Goal: Find specific page/section: Find specific page/section

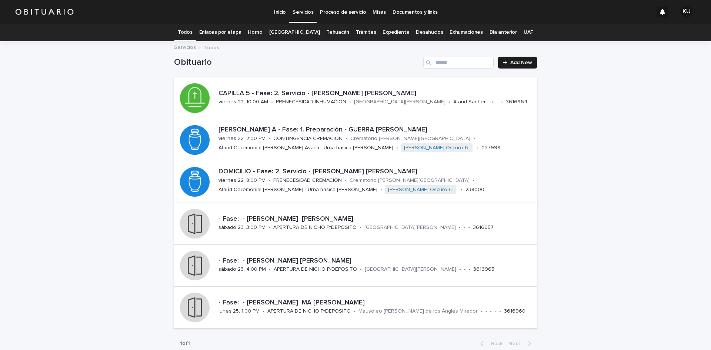
click at [389, 33] on link "Expediente" at bounding box center [395, 32] width 27 height 17
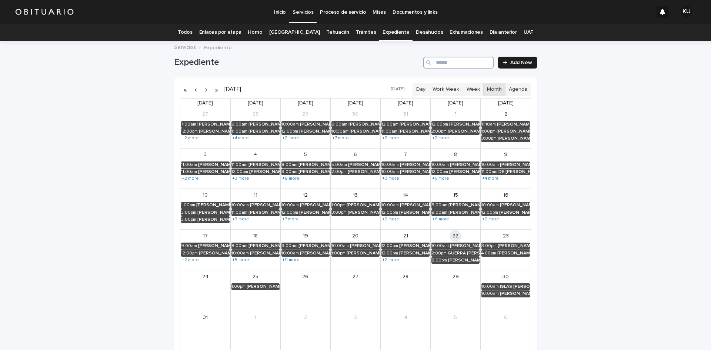
click at [459, 64] on input "Search" at bounding box center [458, 63] width 70 height 12
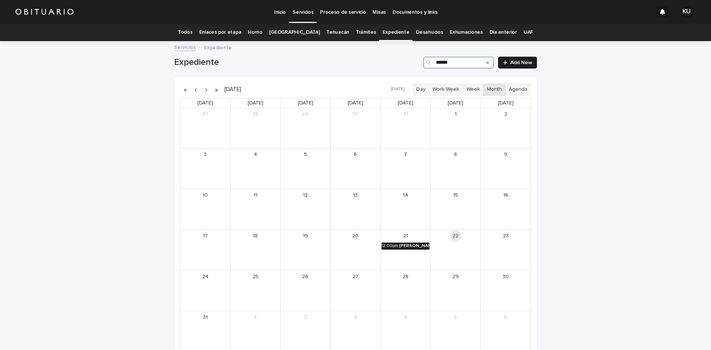
click at [414, 245] on div "[PERSON_NAME] [PERSON_NAME]" at bounding box center [414, 245] width 30 height 5
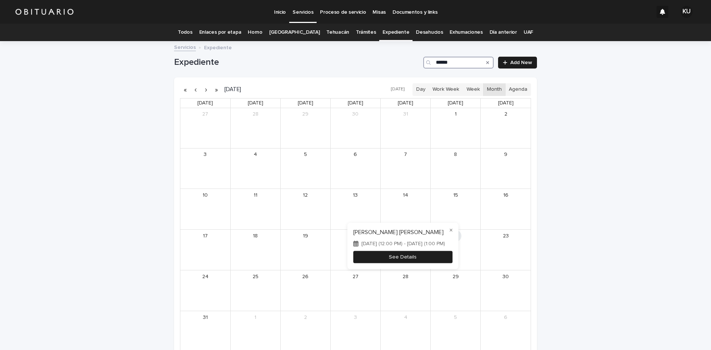
type input "******"
click at [415, 261] on button "See Details" at bounding box center [402, 257] width 99 height 12
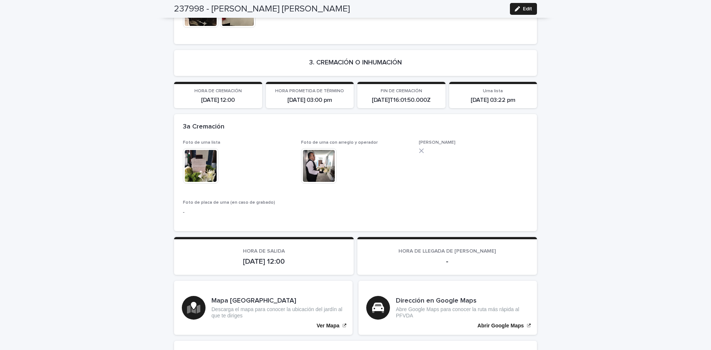
scroll to position [1691, 0]
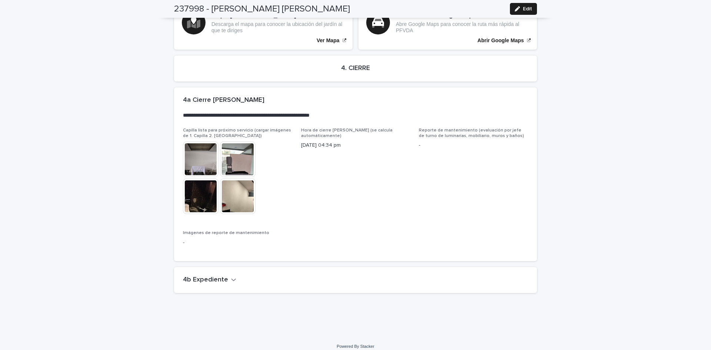
click at [219, 276] on h2 "4b Expediente" at bounding box center [205, 280] width 45 height 8
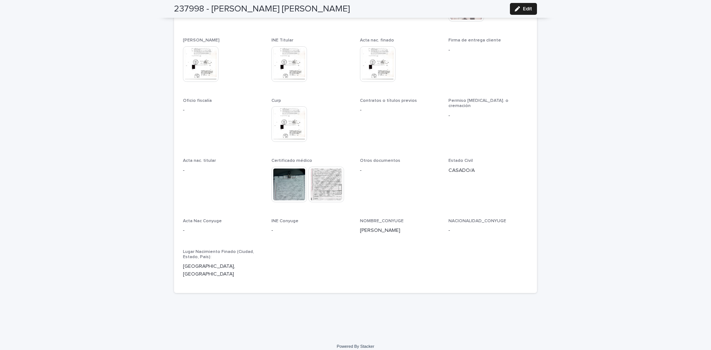
scroll to position [1775, 0]
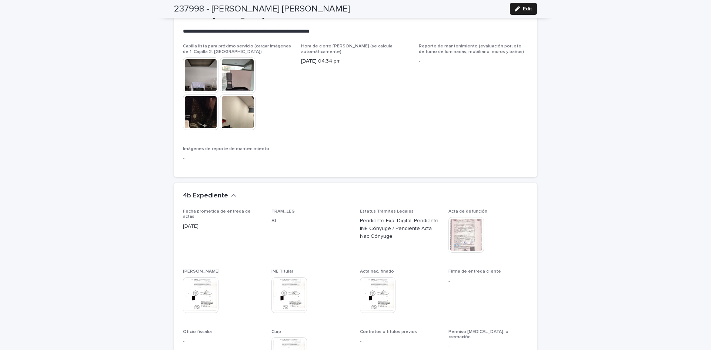
click at [474, 226] on img at bounding box center [466, 235] width 36 height 36
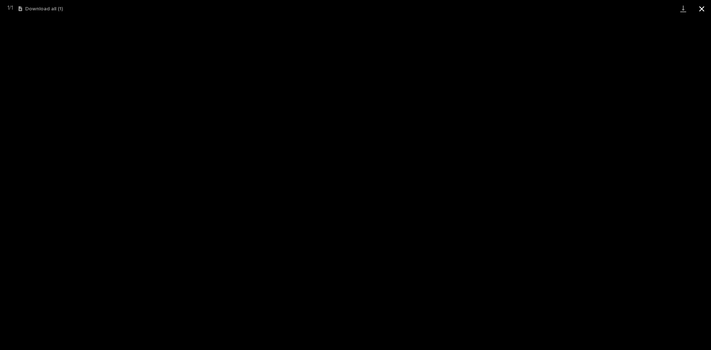
click at [702, 8] on button "Close gallery" at bounding box center [701, 8] width 19 height 17
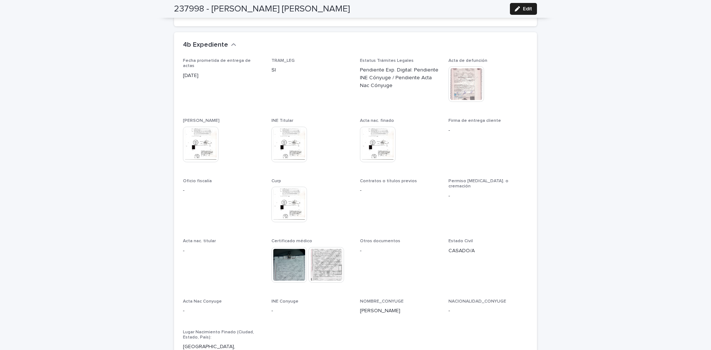
scroll to position [2006, 0]
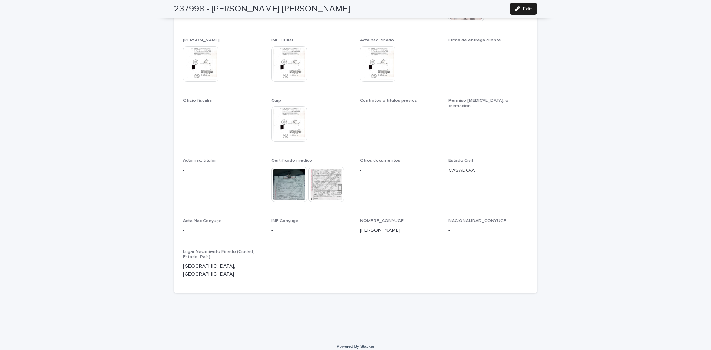
click at [293, 123] on img at bounding box center [289, 124] width 36 height 36
